Goal: Navigation & Orientation: Understand site structure

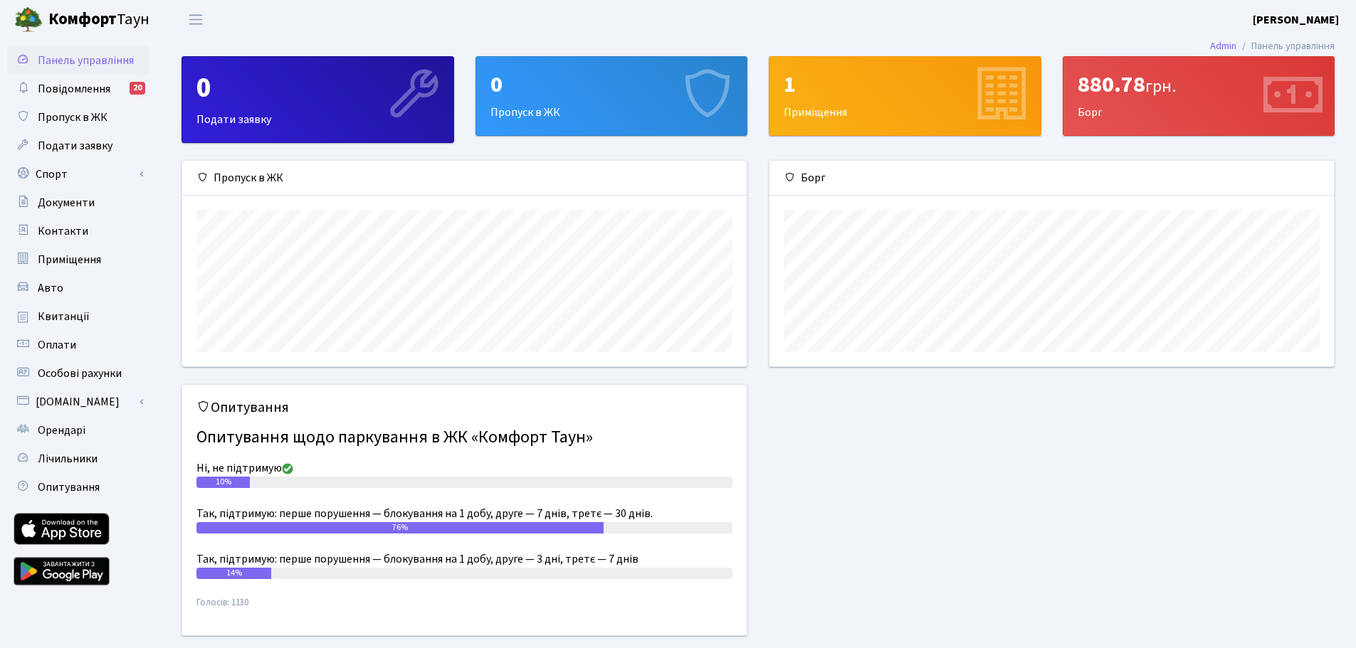
scroll to position [41, 0]
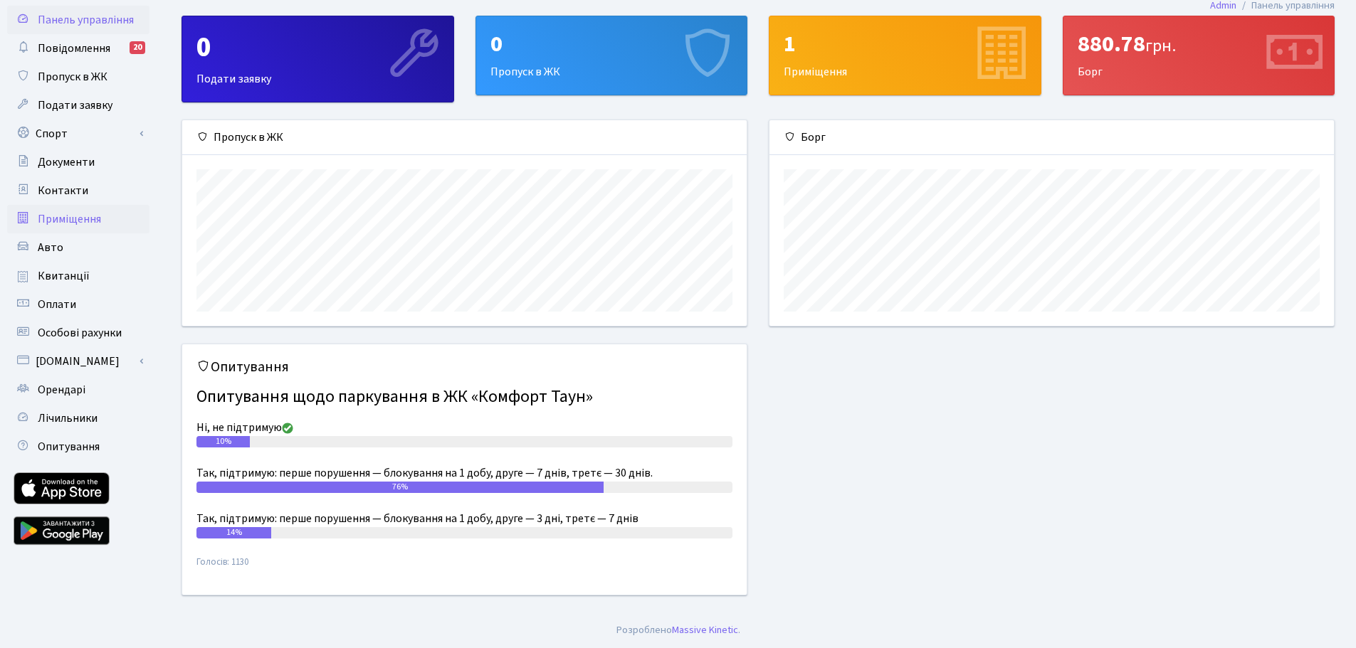
click at [73, 223] on span "Приміщення" at bounding box center [69, 219] width 63 height 16
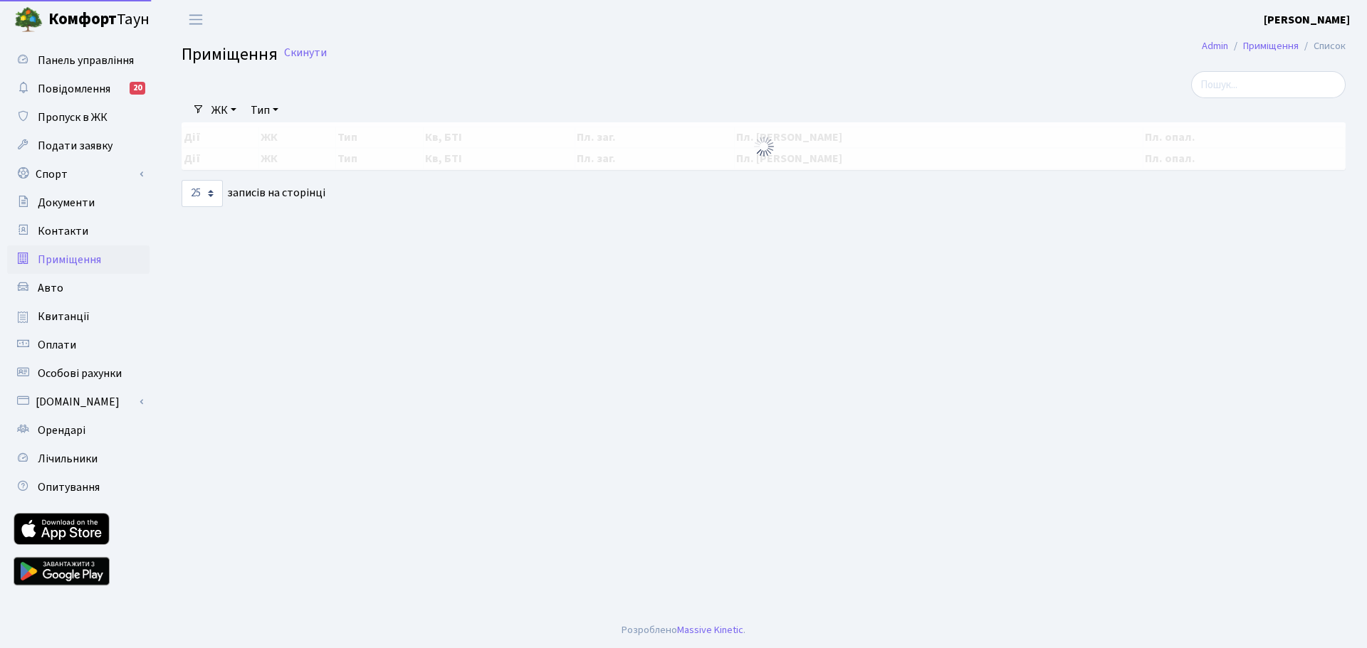
select select "25"
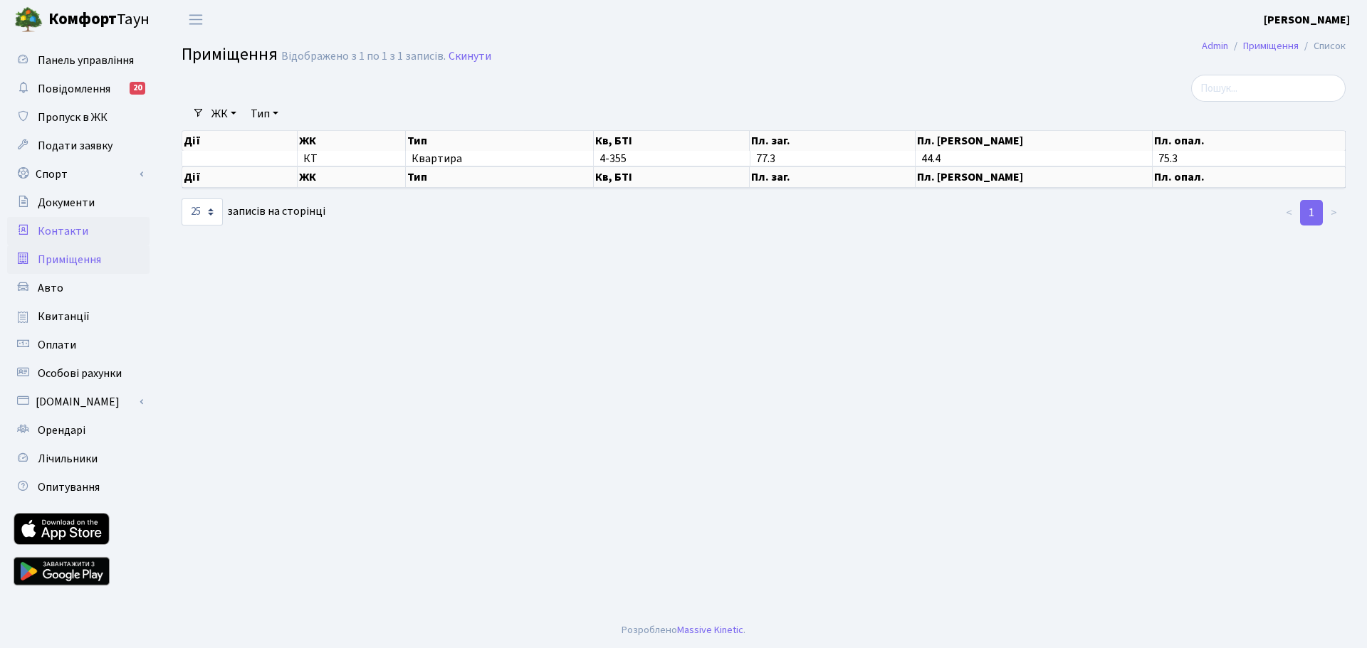
click at [68, 228] on span "Контакти" at bounding box center [63, 231] width 51 height 16
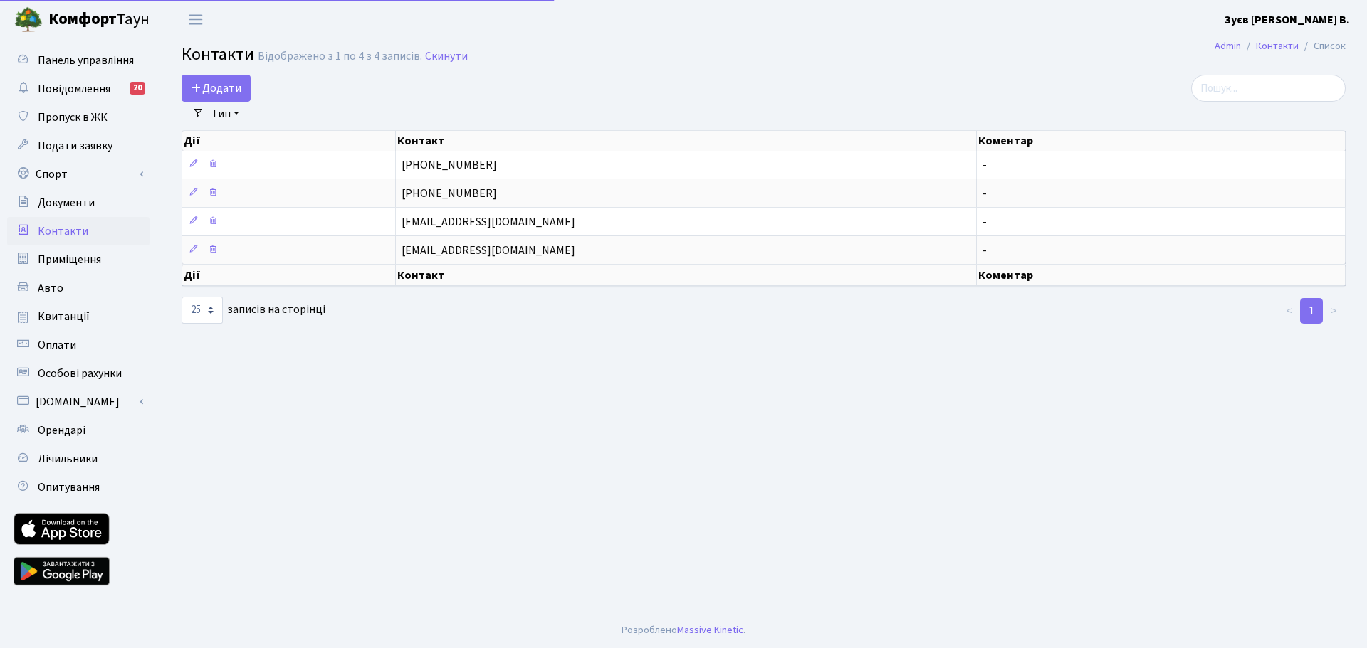
select select "25"
click at [70, 288] on link "Авто" at bounding box center [78, 288] width 142 height 28
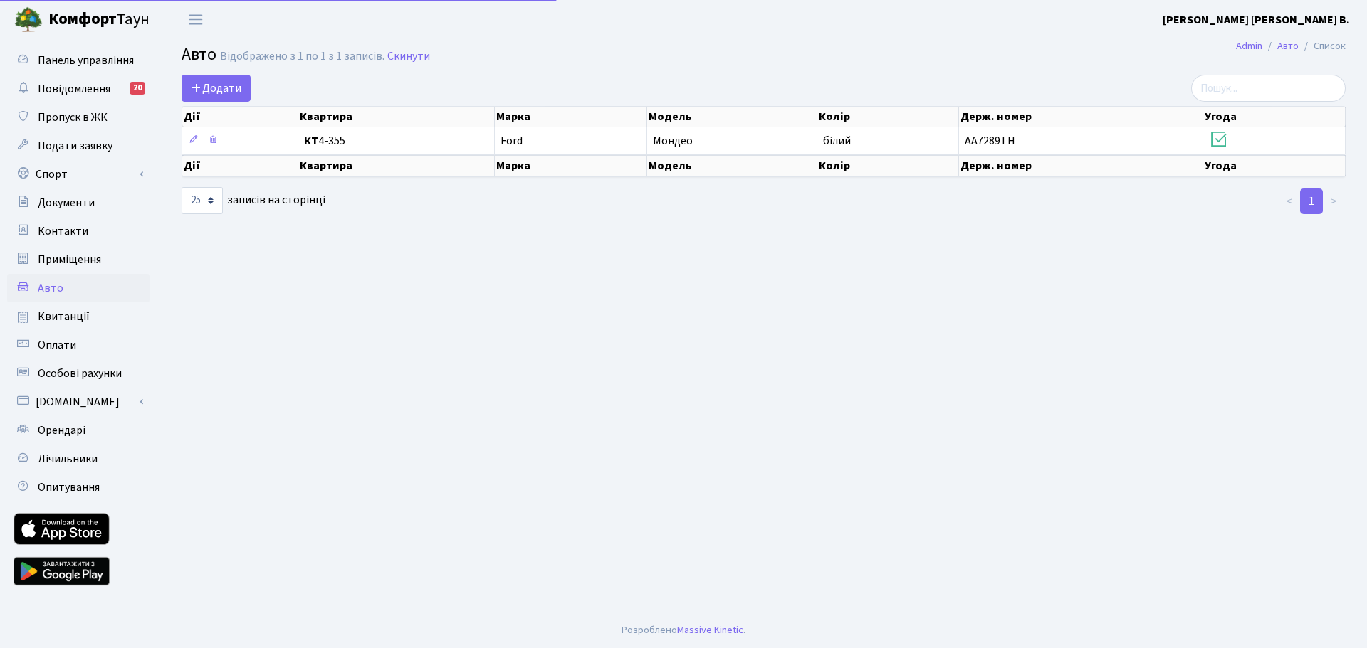
select select "25"
click at [68, 349] on span "Оплати" at bounding box center [57, 345] width 38 height 16
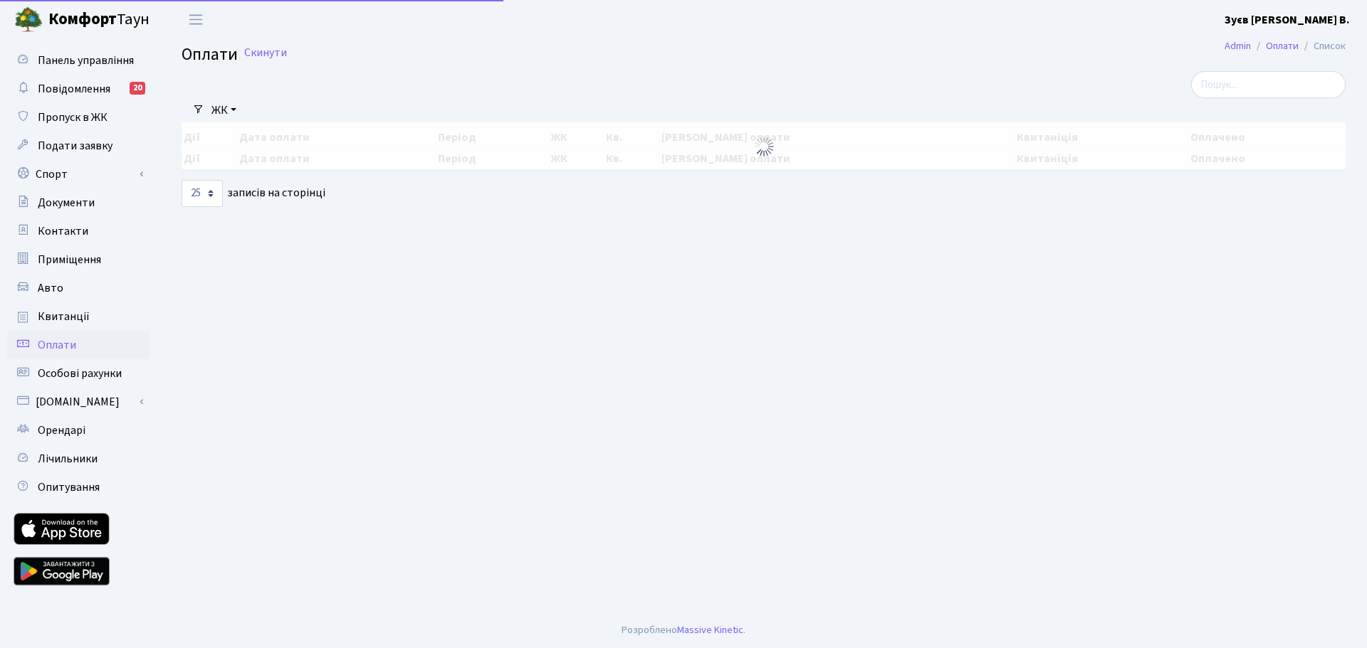
select select "25"
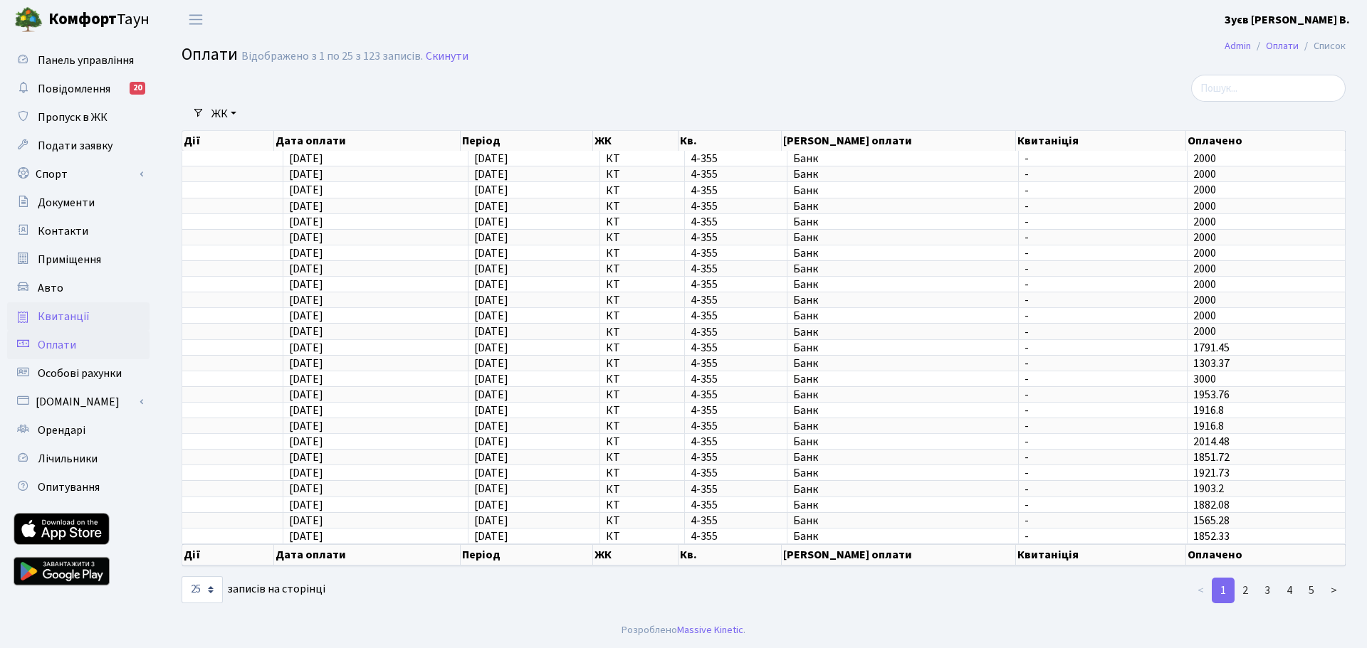
click at [71, 315] on span "Квитанції" at bounding box center [64, 317] width 52 height 16
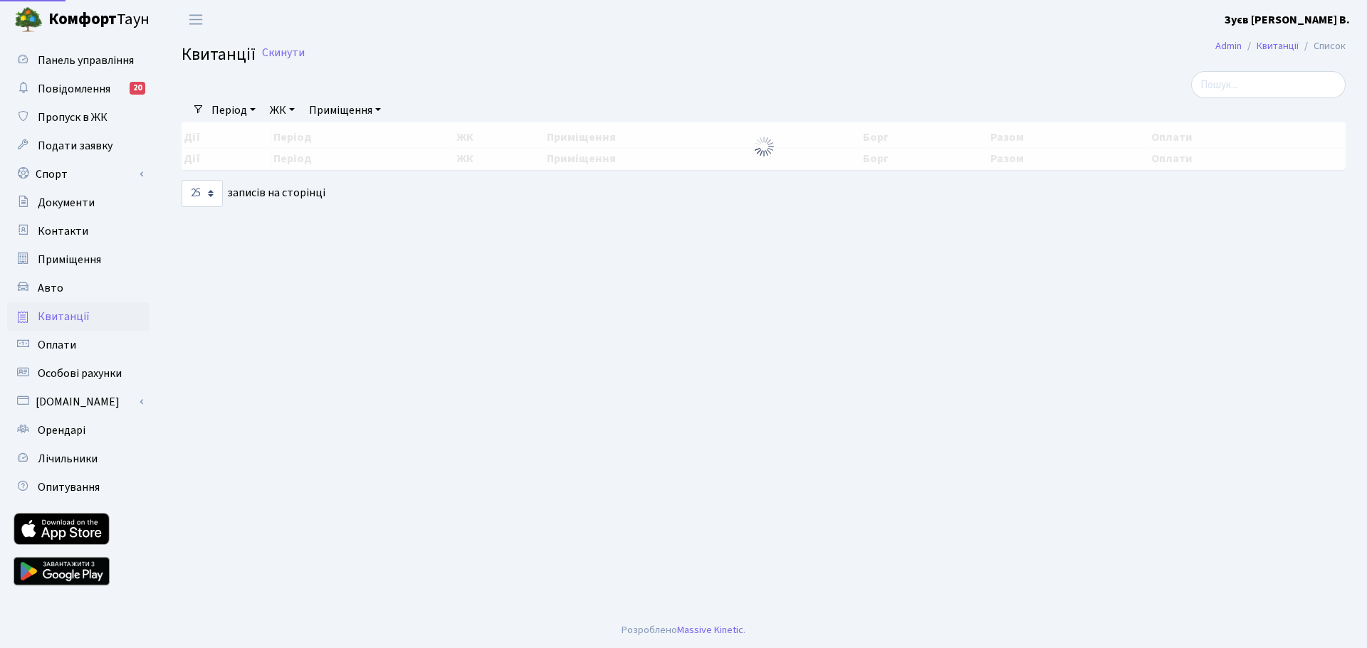
select select "25"
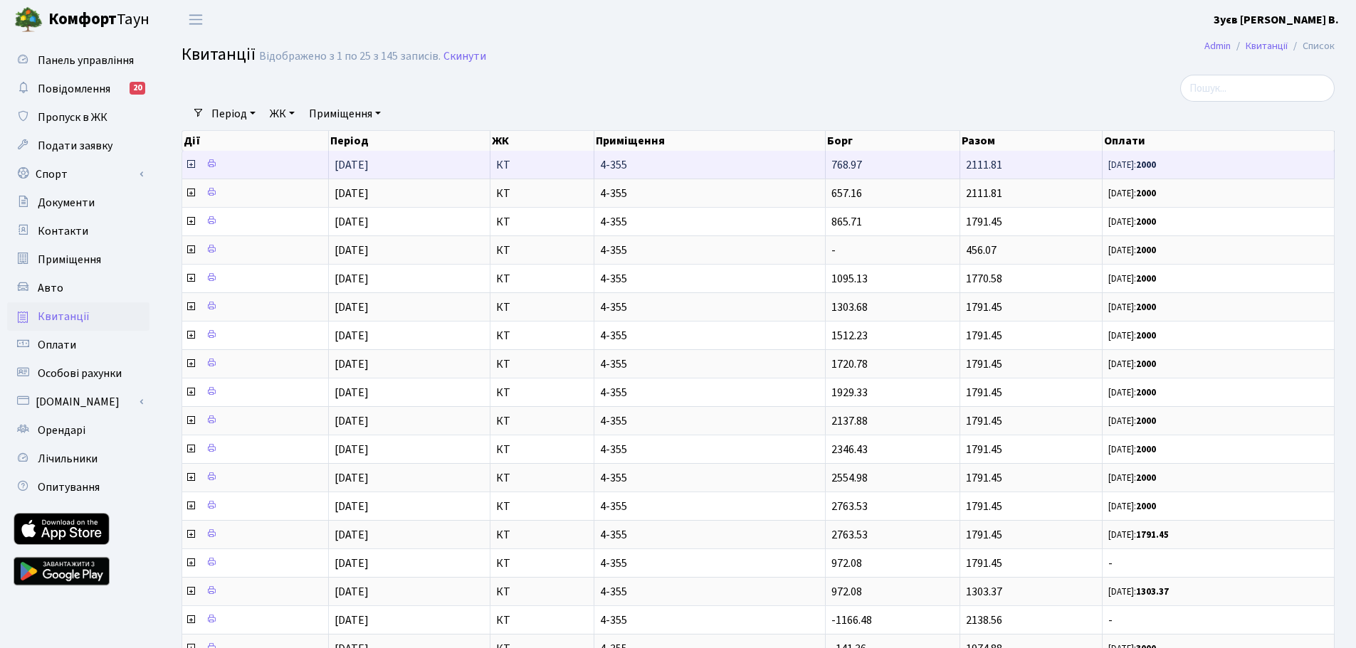
click at [189, 166] on icon at bounding box center [190, 164] width 11 height 11
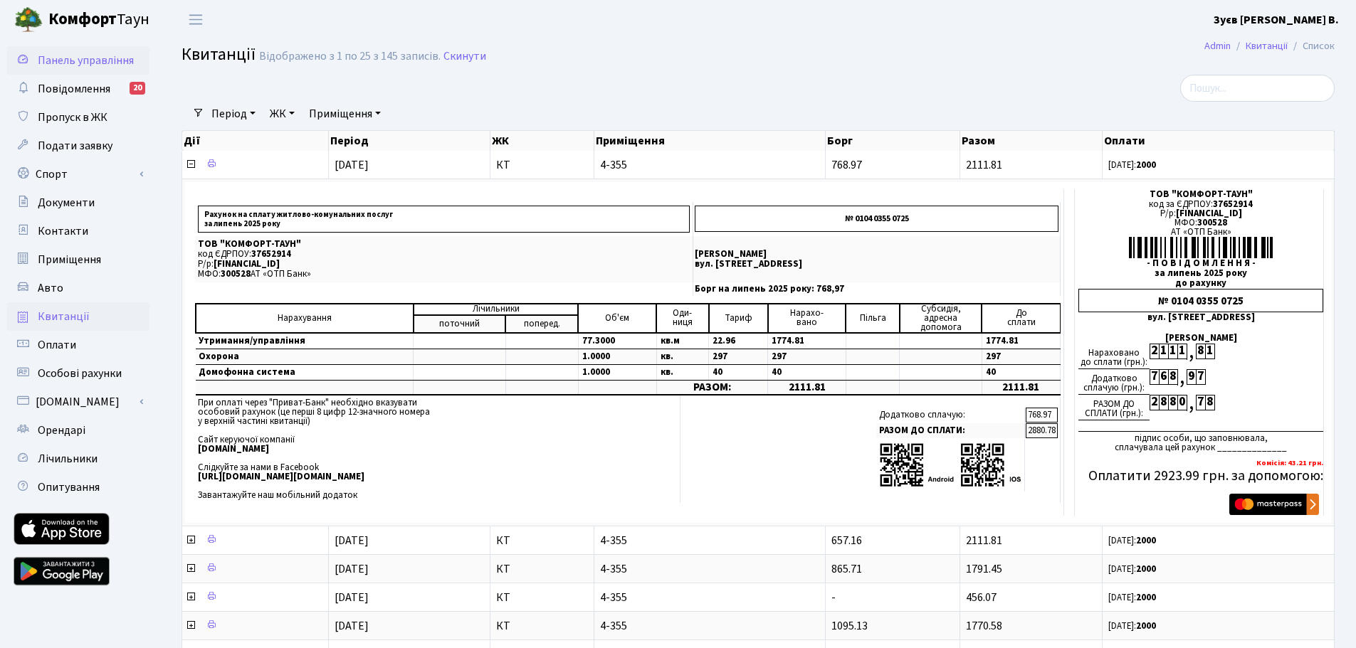
click at [107, 57] on span "Панель управління" at bounding box center [86, 61] width 96 height 16
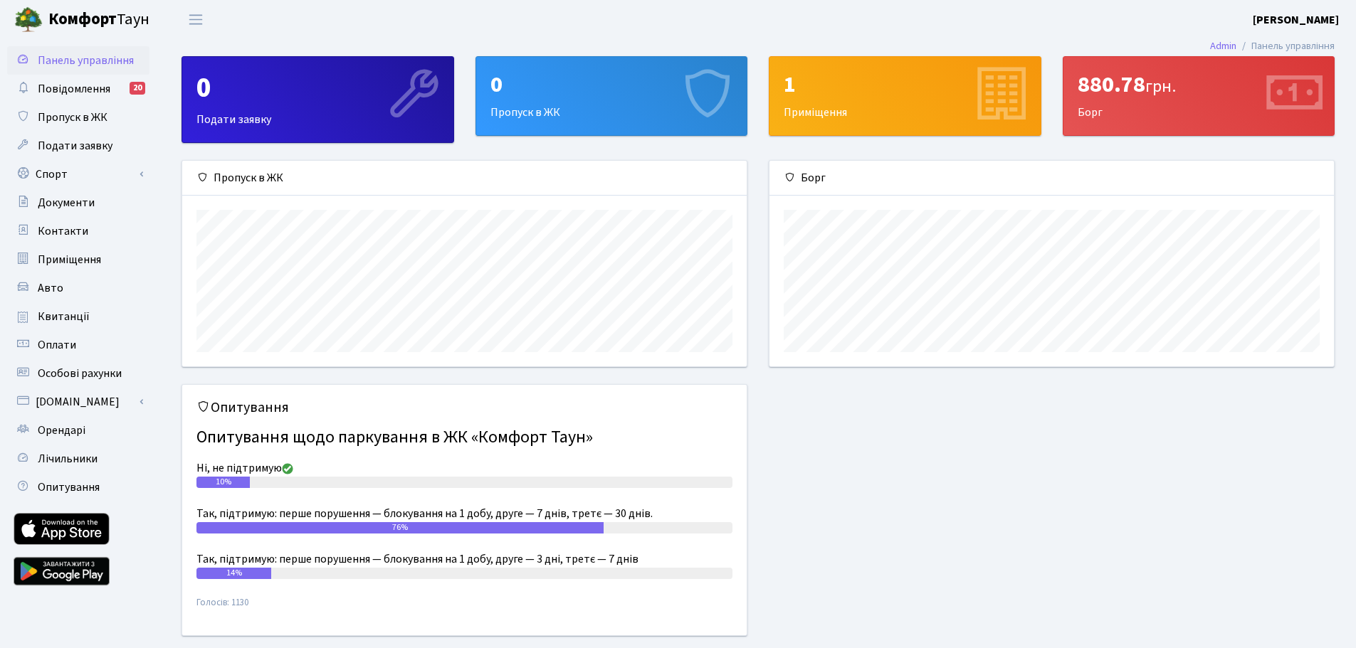
scroll to position [206, 564]
drag, startPoint x: 1079, startPoint y: 87, endPoint x: 1176, endPoint y: 103, distance: 98.2
click at [1176, 103] on div "880.78 грн. [GEOGRAPHIC_DATA]" at bounding box center [1198, 96] width 271 height 78
click at [1206, 464] on div "Опитування Опитування щодо паркування в ЖК «Комфорт Таун» Ні, не підтримую 10% …" at bounding box center [758, 518] width 1174 height 269
